Goal: Information Seeking & Learning: Learn about a topic

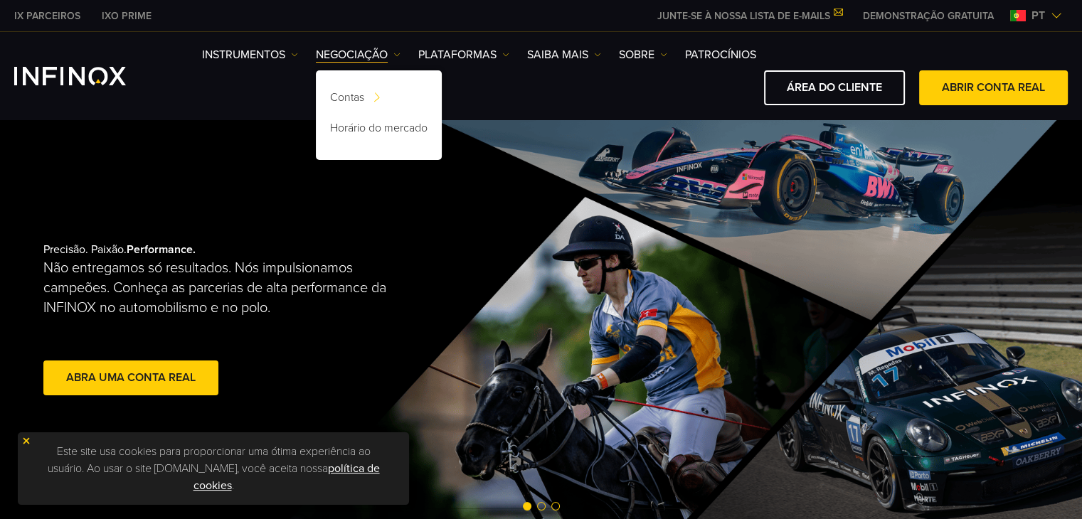
click at [23, 438] on img at bounding box center [26, 441] width 10 height 10
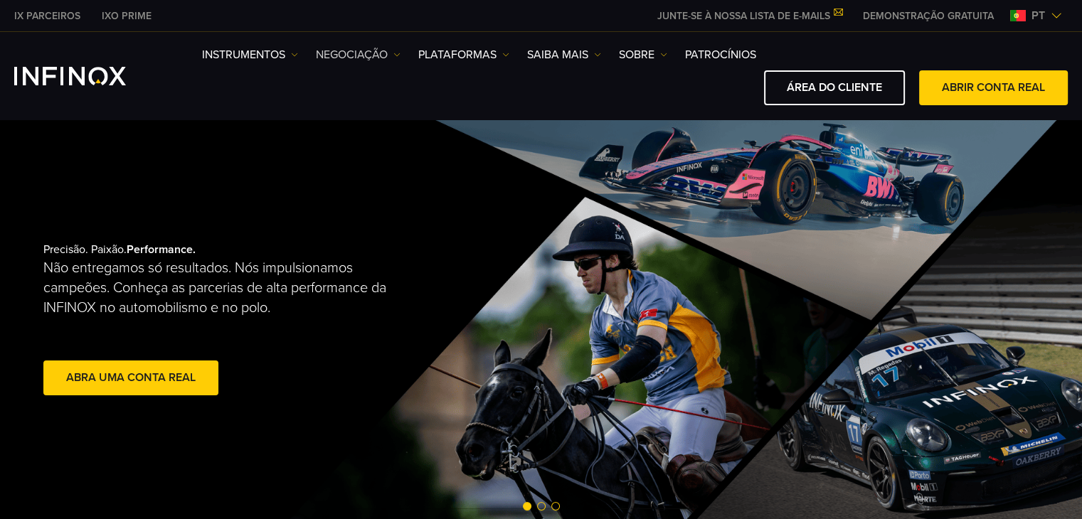
click at [384, 55] on link "NEGOCIAÇÃO" at bounding box center [358, 54] width 85 height 17
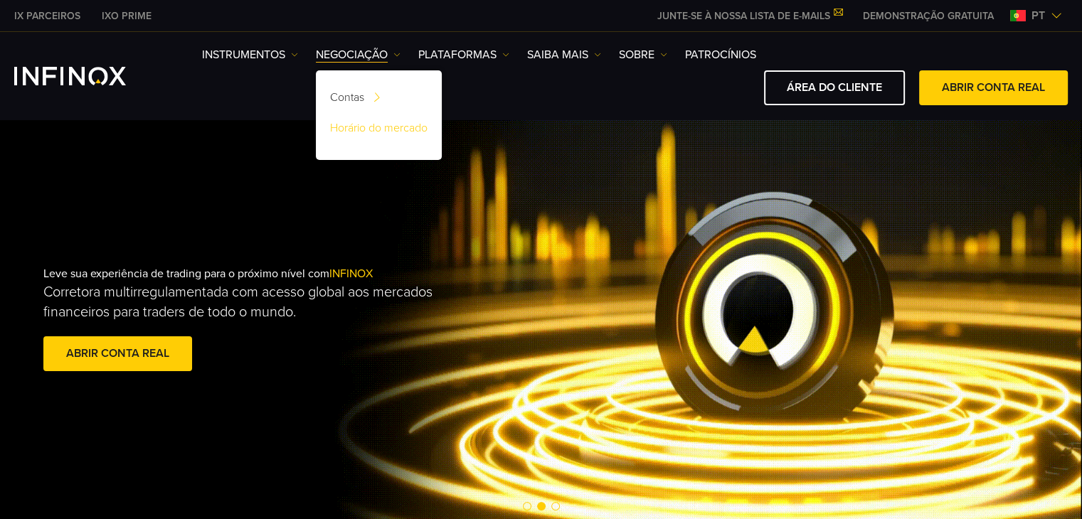
click at [368, 128] on link "Horário do mercado" at bounding box center [379, 130] width 126 height 31
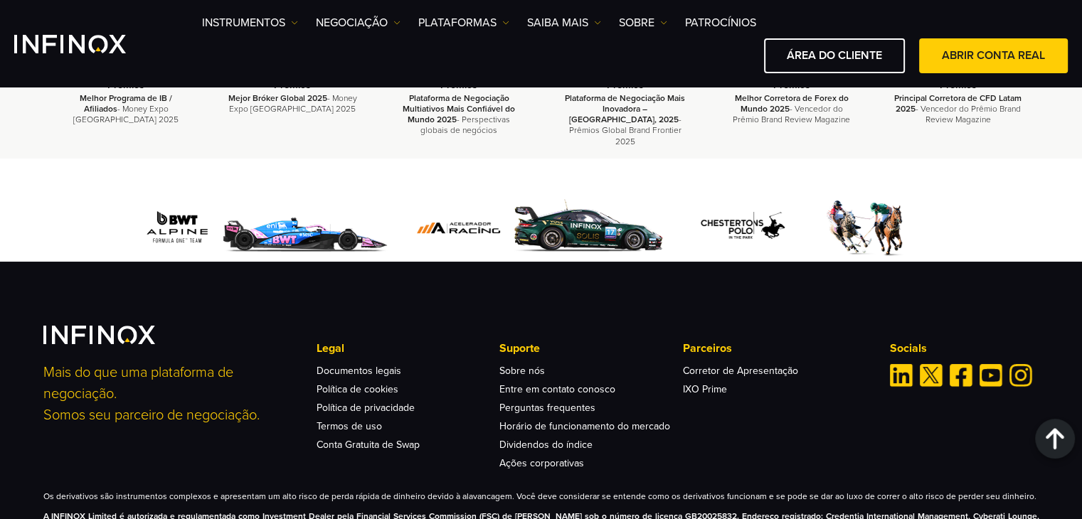
scroll to position [2565, 0]
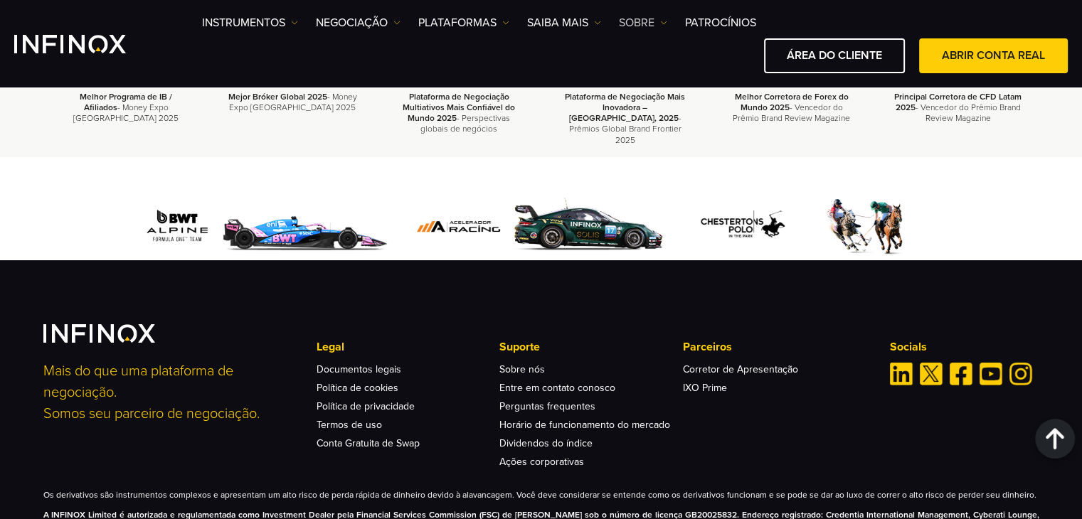
click at [643, 23] on link "SOBRE" at bounding box center [643, 22] width 48 height 17
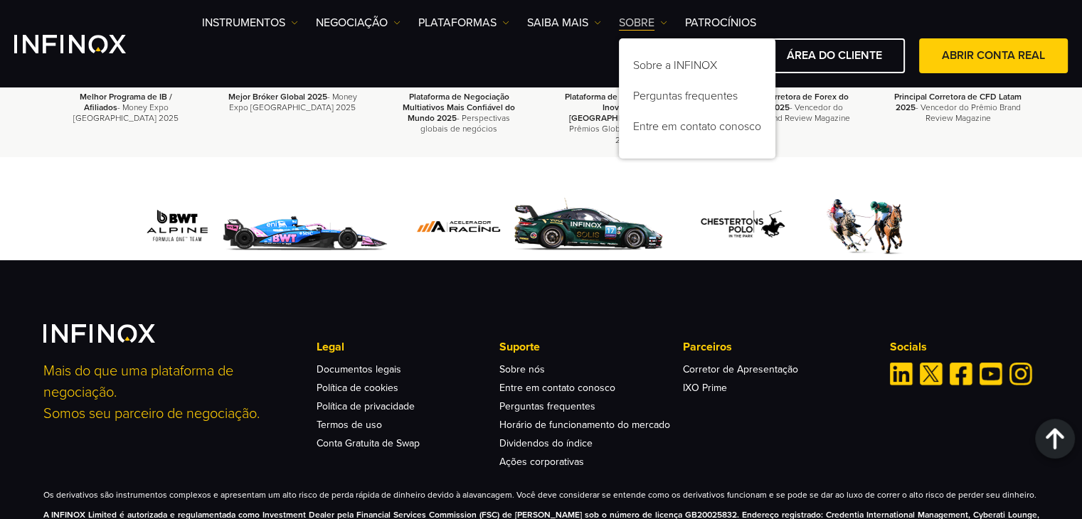
scroll to position [0, 0]
click at [658, 63] on link "Sobre a INFINOX" at bounding box center [697, 68] width 156 height 31
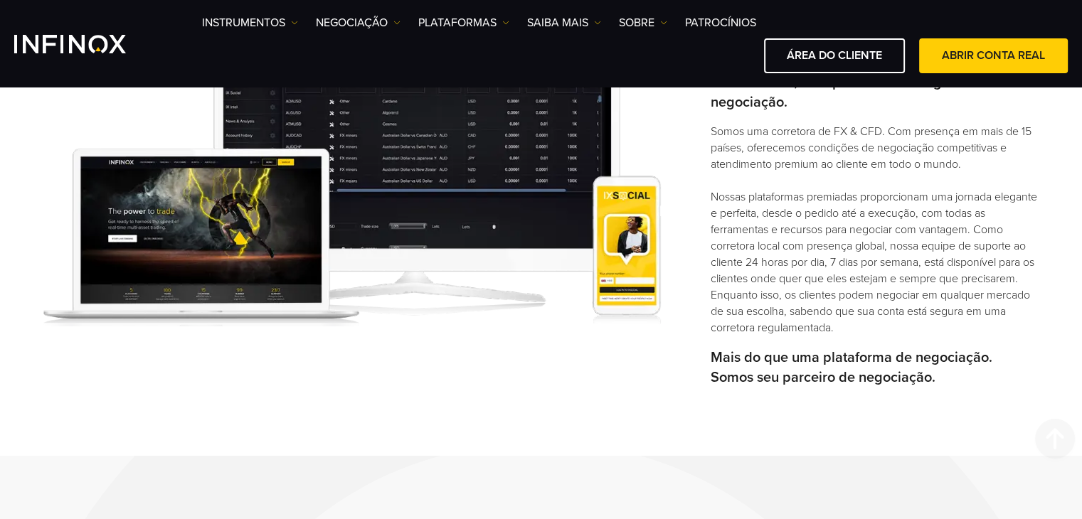
scroll to position [499, 0]
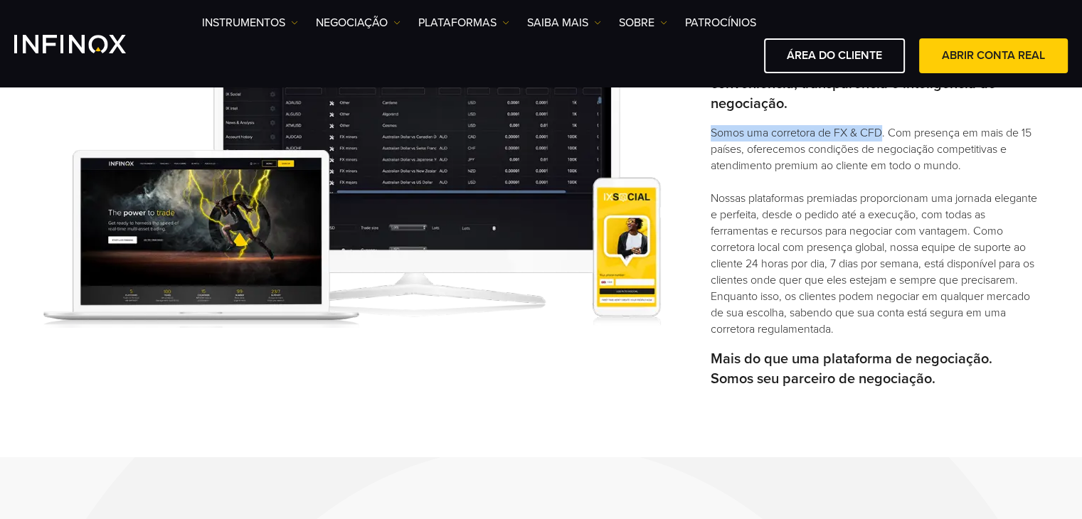
drag, startPoint x: 706, startPoint y: 133, endPoint x: 882, endPoint y: 137, distance: 176.4
click at [882, 137] on div "Fundada em 2009 com uma missão clara a INFINOX capacita os operadores de todo o…" at bounding box center [541, 180] width 1024 height 440
copy p "Somos uma corretora de FX & CFD"
